Goal: Register for event/course

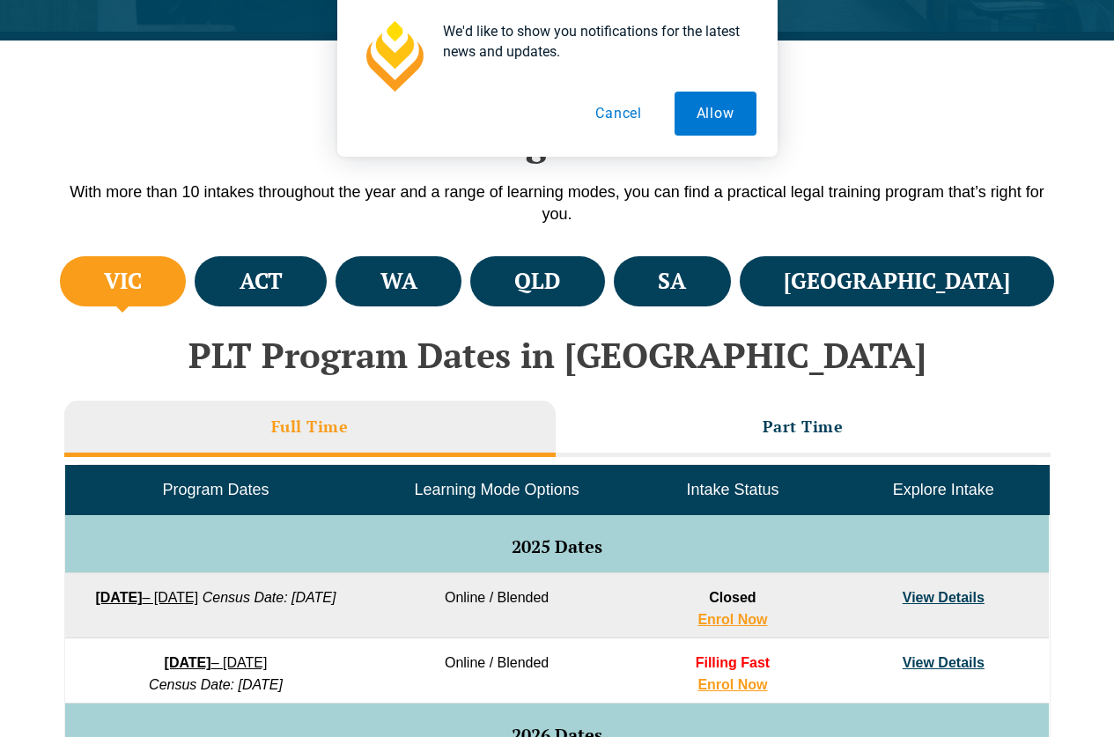
scroll to position [486, 0]
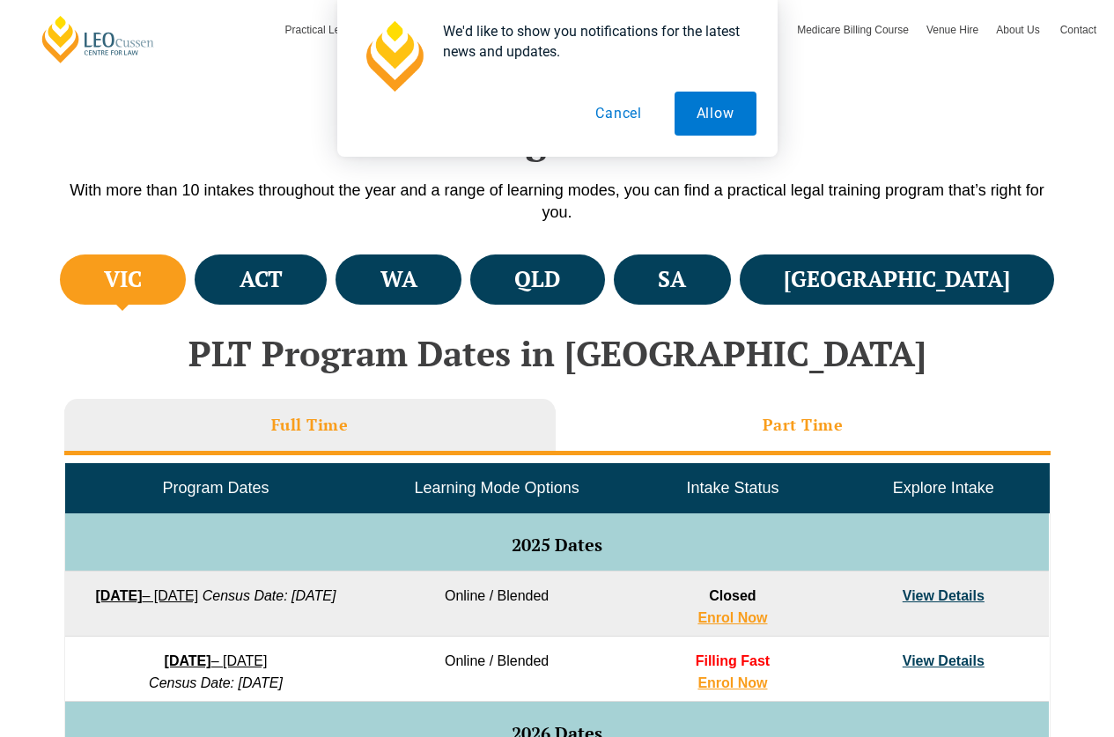
click at [795, 411] on li "Part Time" at bounding box center [803, 427] width 495 height 56
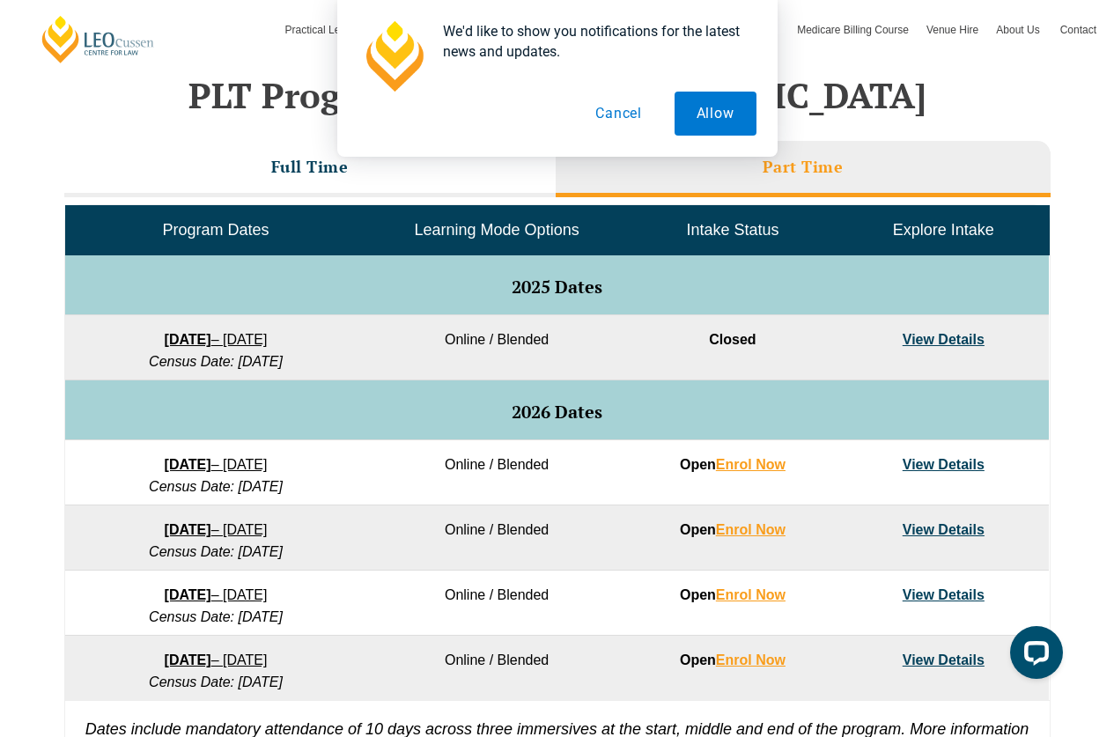
scroll to position [745, 0]
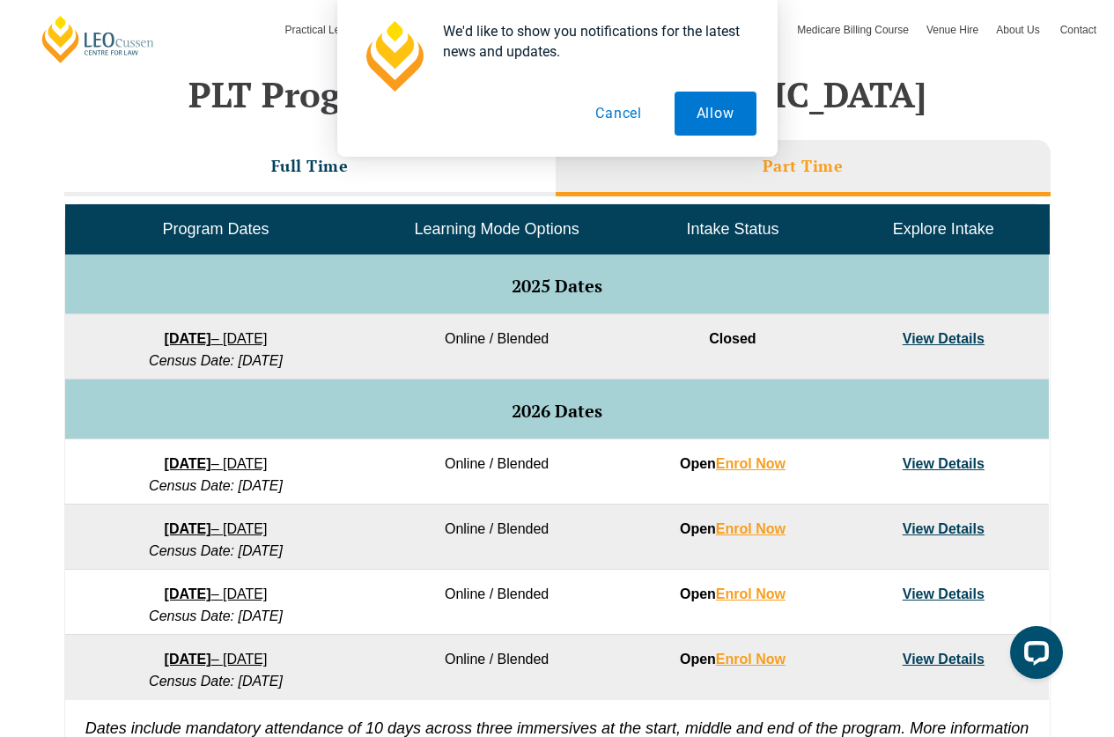
click at [916, 465] on link "View Details" at bounding box center [944, 463] width 82 height 15
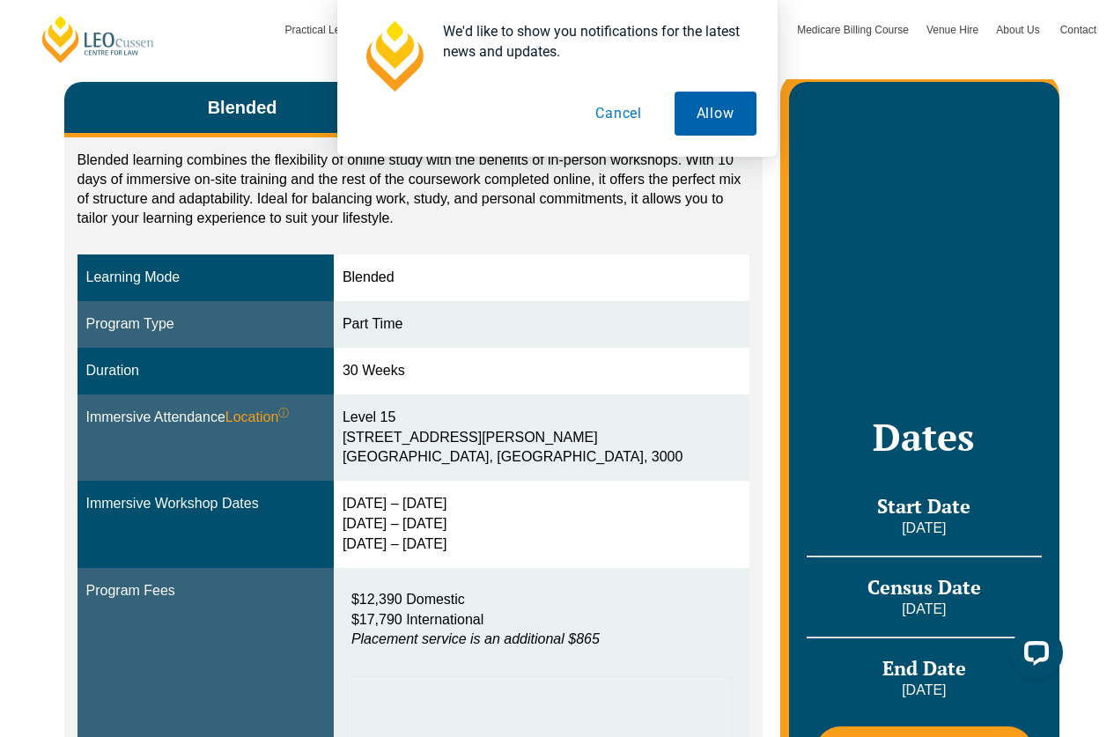
click at [707, 124] on button "Allow" at bounding box center [716, 114] width 82 height 44
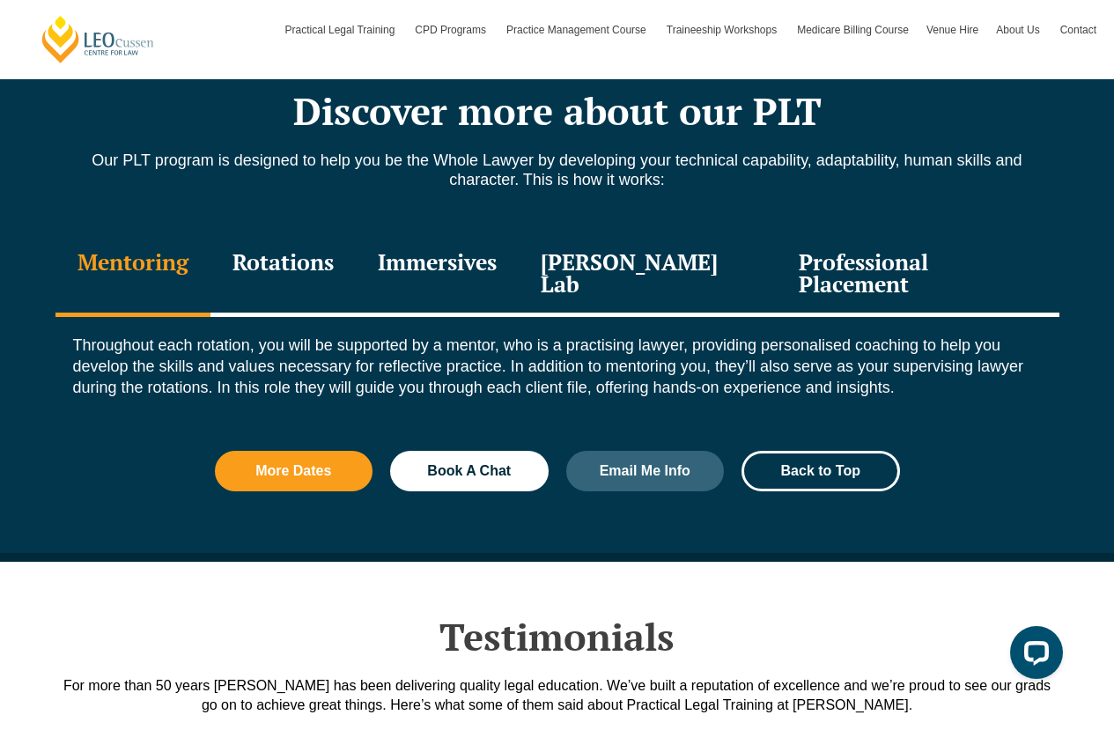
scroll to position [2341, 0]
